Goal: Task Accomplishment & Management: Complete application form

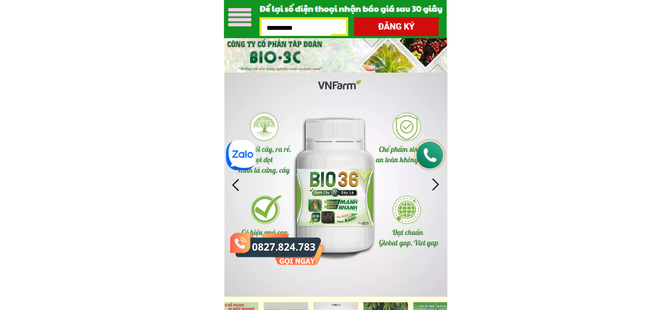
click at [432, 188] on div at bounding box center [436, 185] width 18 height 18
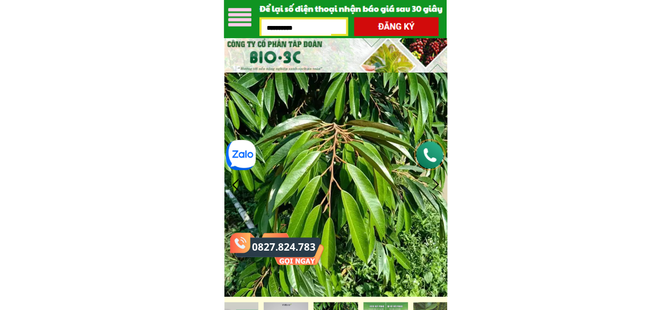
click at [433, 188] on div at bounding box center [436, 185] width 18 height 18
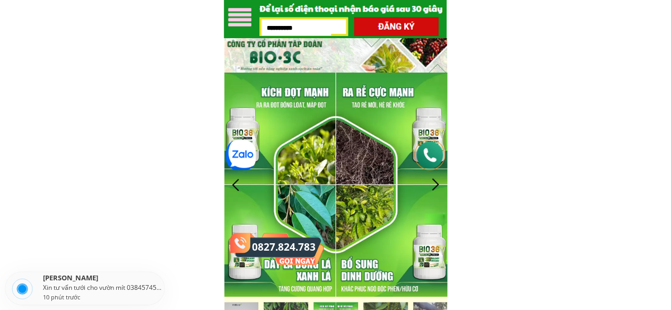
click at [438, 185] on div at bounding box center [436, 185] width 18 height 18
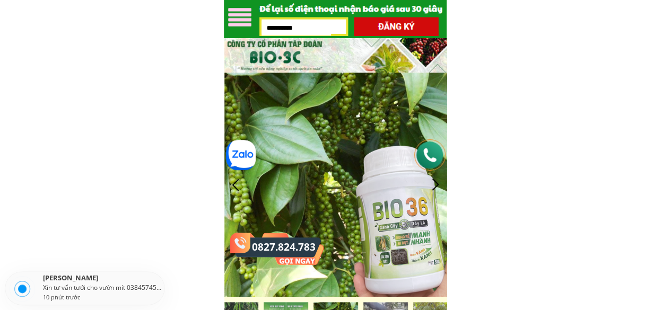
click at [437, 186] on div at bounding box center [436, 185] width 18 height 18
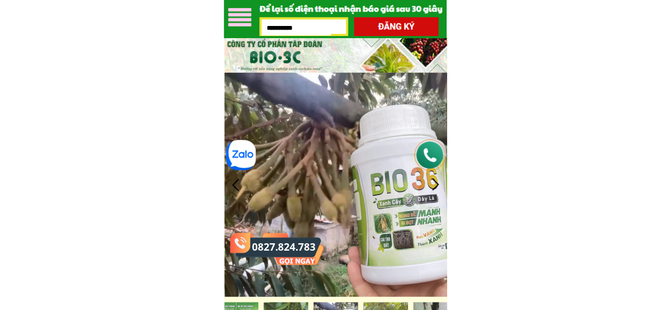
click at [435, 181] on div at bounding box center [436, 185] width 18 height 18
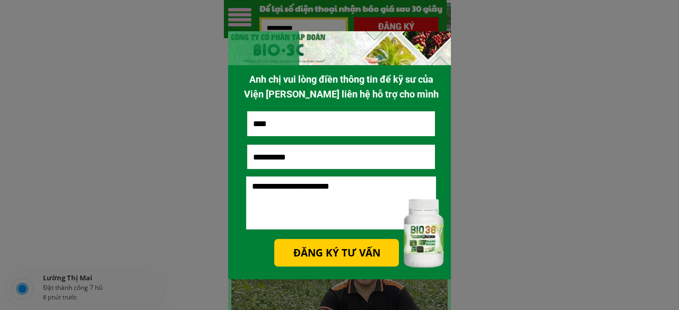
click at [435, 36] on div at bounding box center [339, 48] width 223 height 34
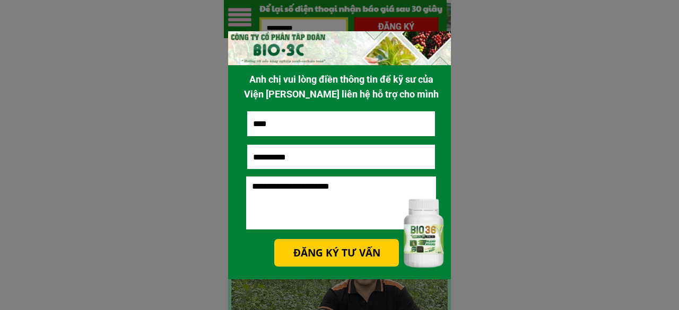
click at [506, 49] on div at bounding box center [339, 155] width 679 height 310
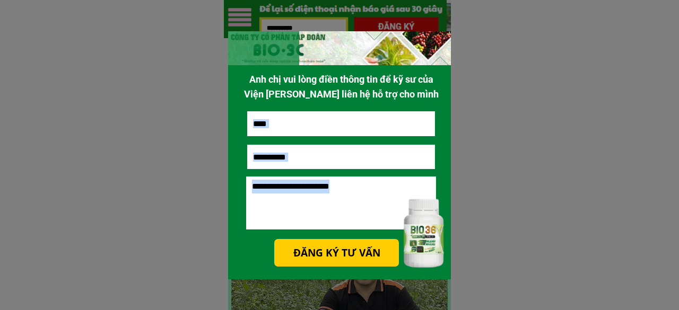
drag, startPoint x: 437, startPoint y: 55, endPoint x: 439, endPoint y: 94, distance: 39.3
click at [439, 94] on div "**********" at bounding box center [339, 158] width 223 height 255
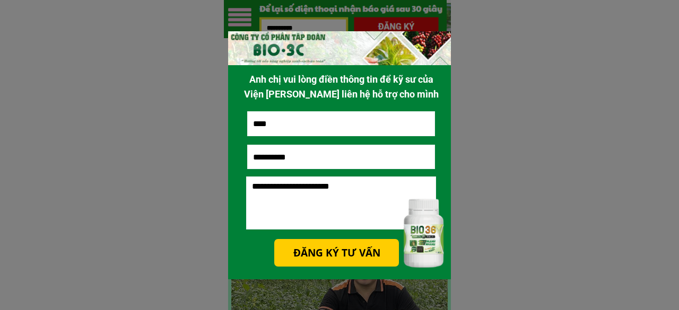
drag, startPoint x: 422, startPoint y: 17, endPoint x: 442, endPoint y: 20, distance: 19.8
click at [428, 17] on div at bounding box center [339, 155] width 679 height 310
drag, startPoint x: 442, startPoint y: 20, endPoint x: 471, endPoint y: 24, distance: 29.6
click at [443, 20] on div at bounding box center [339, 155] width 679 height 310
click at [498, 39] on div at bounding box center [339, 155] width 679 height 310
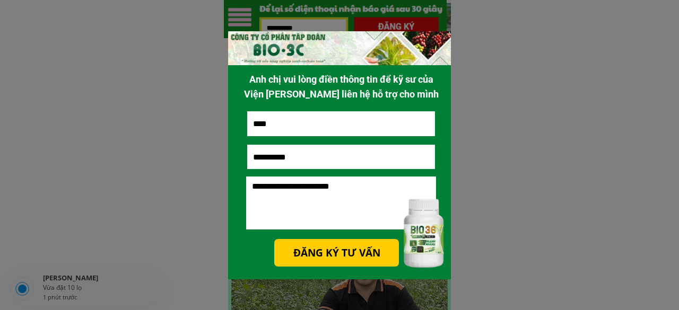
click at [75, 204] on div at bounding box center [339, 155] width 679 height 310
